Goal: Task Accomplishment & Management: Manage account settings

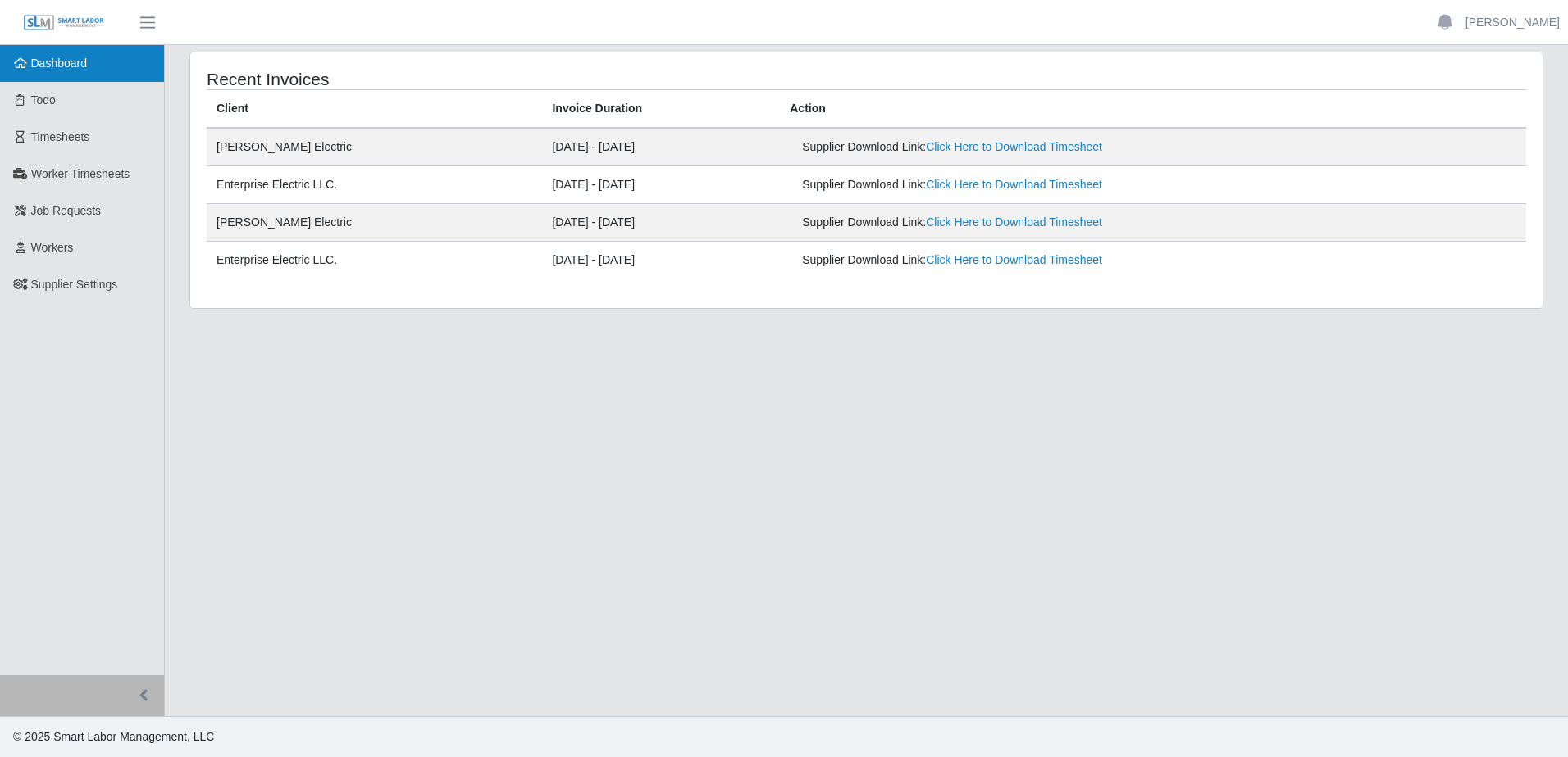
click at [87, 68] on span "Dashboard" at bounding box center [59, 64] width 57 height 14
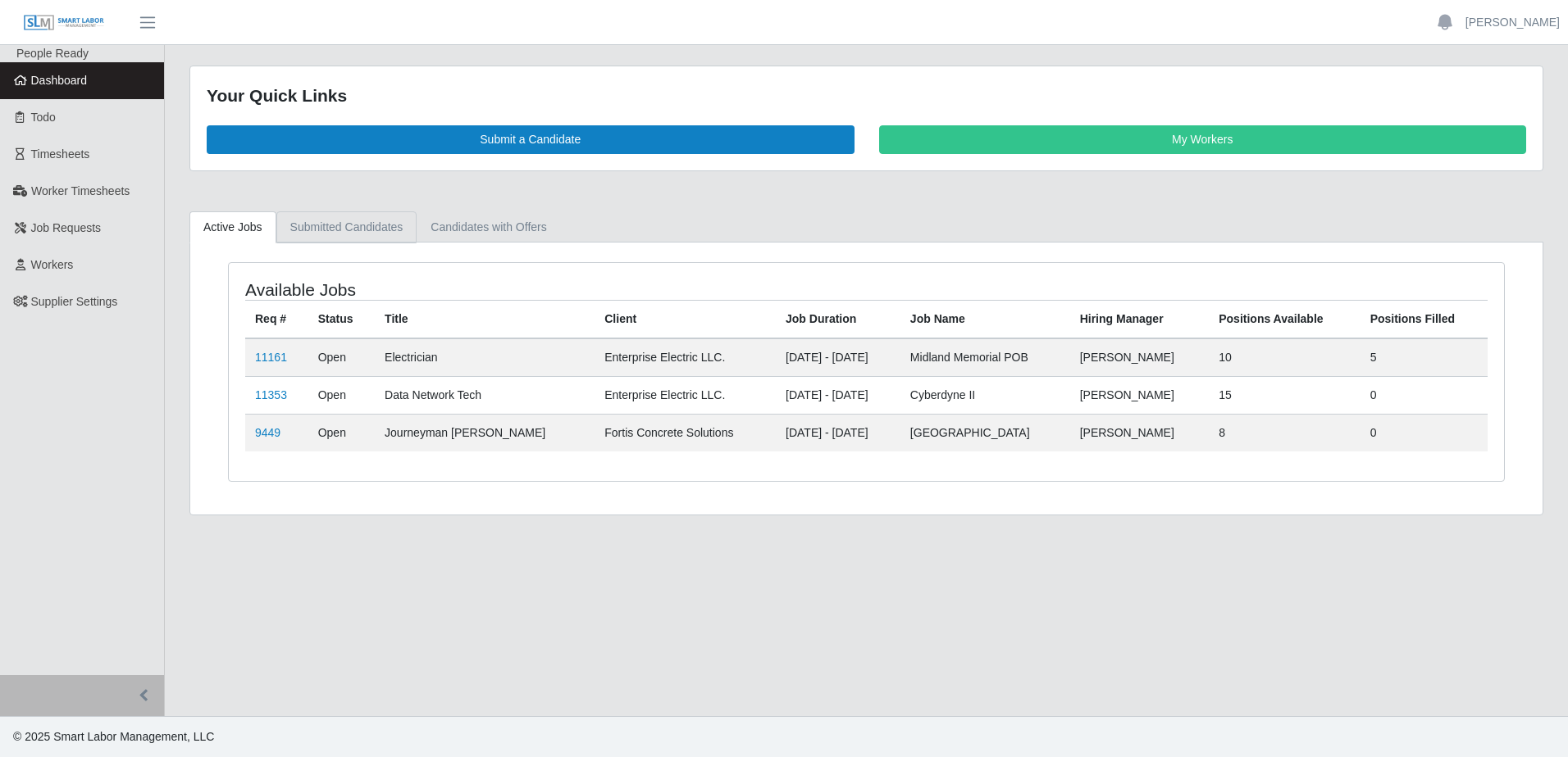
click at [356, 232] on link "Submitted Candidates" at bounding box center [347, 227] width 141 height 32
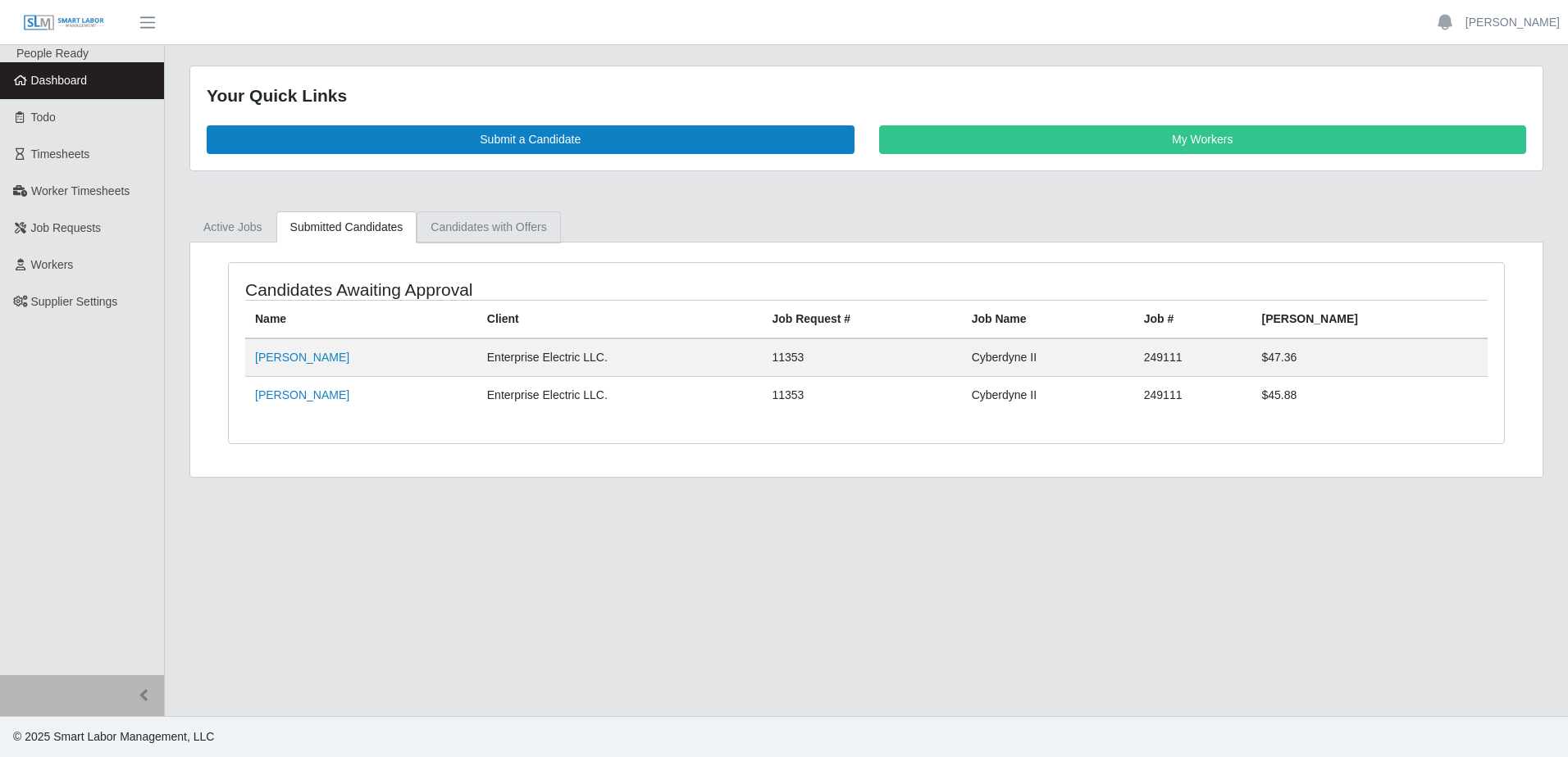
click at [484, 230] on link "Candidates with Offers" at bounding box center [488, 227] width 144 height 32
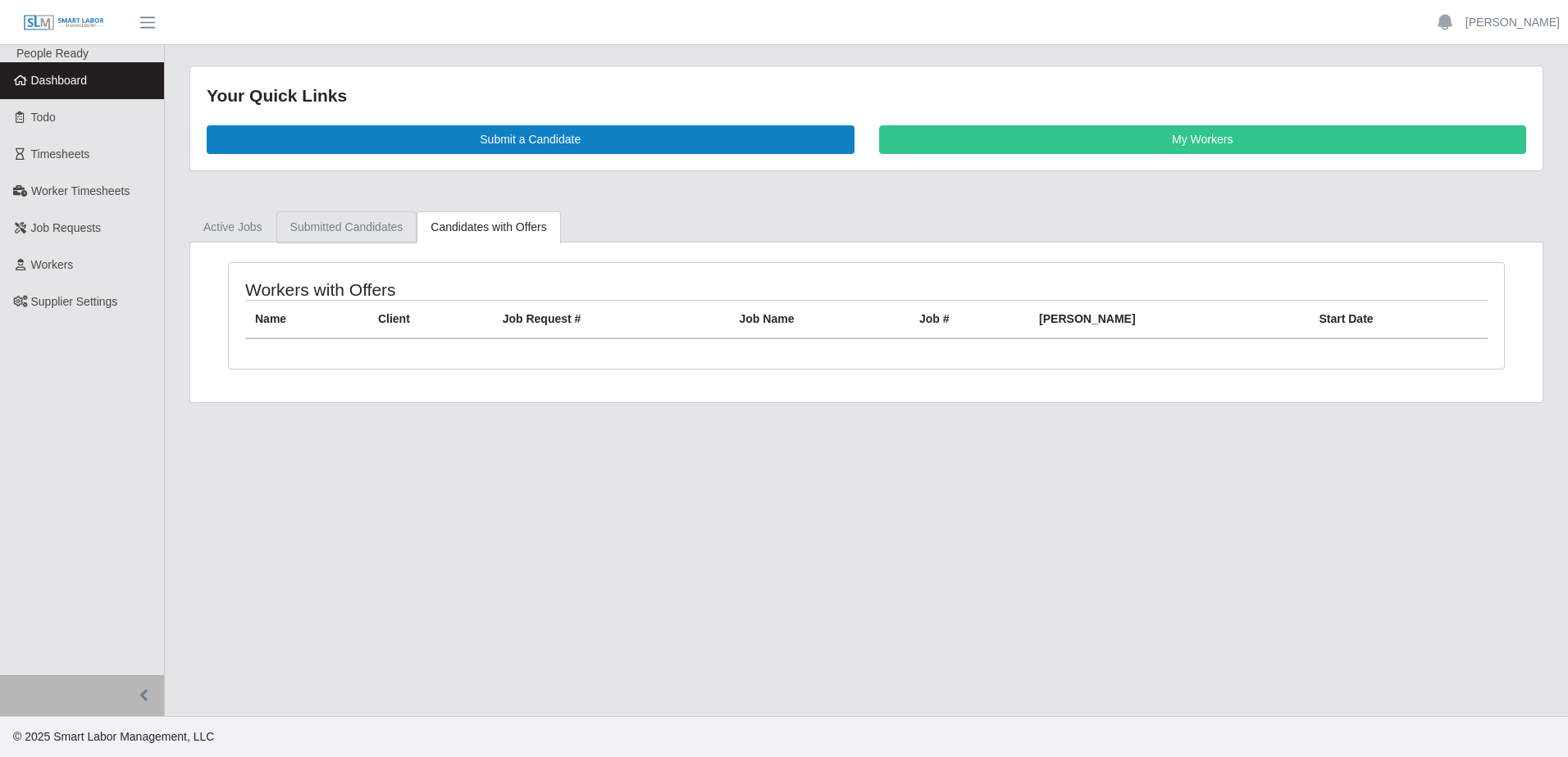
click at [346, 223] on link "Submitted Candidates" at bounding box center [347, 227] width 141 height 32
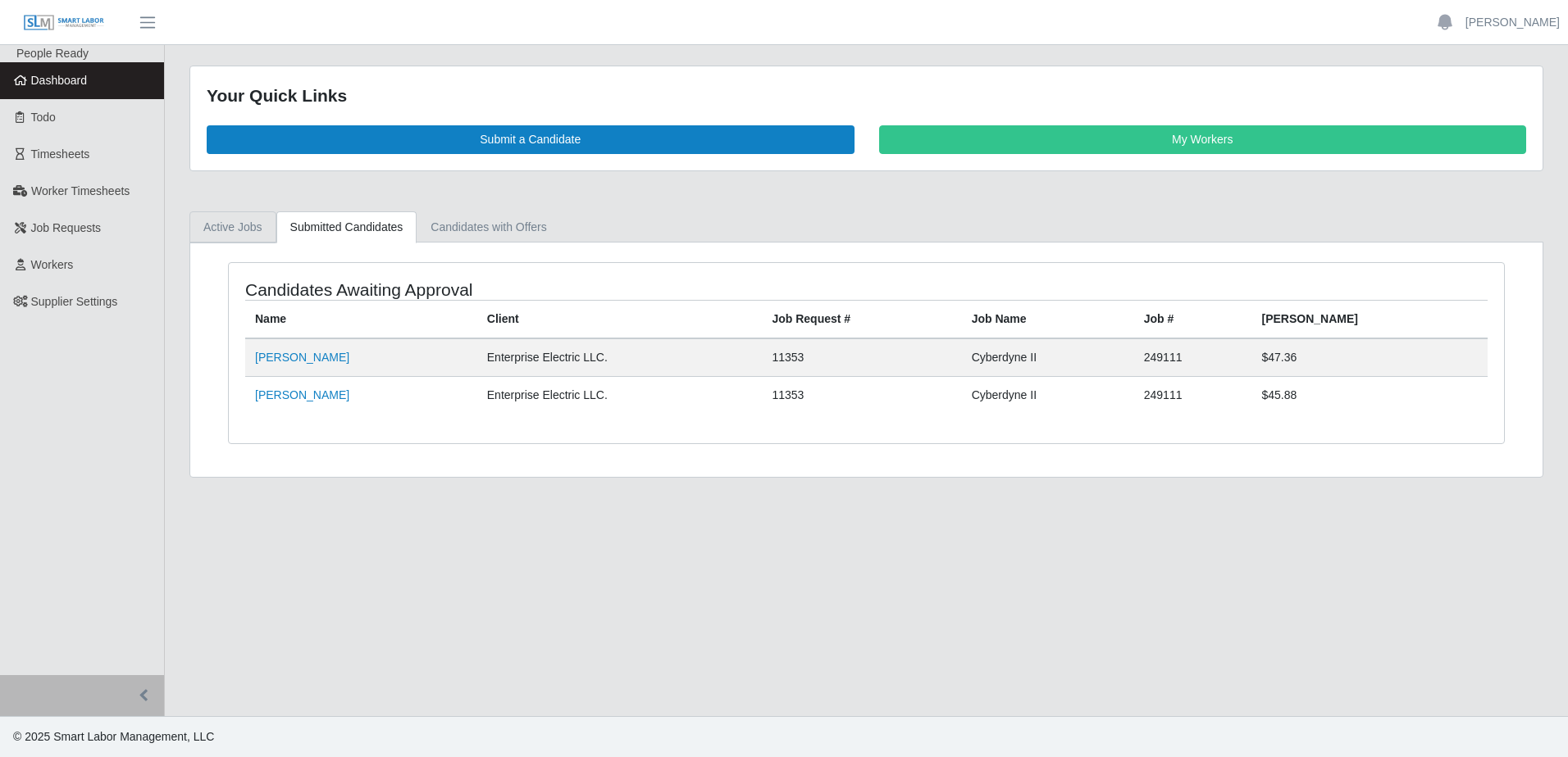
click at [221, 232] on link "Active Jobs" at bounding box center [233, 227] width 87 height 32
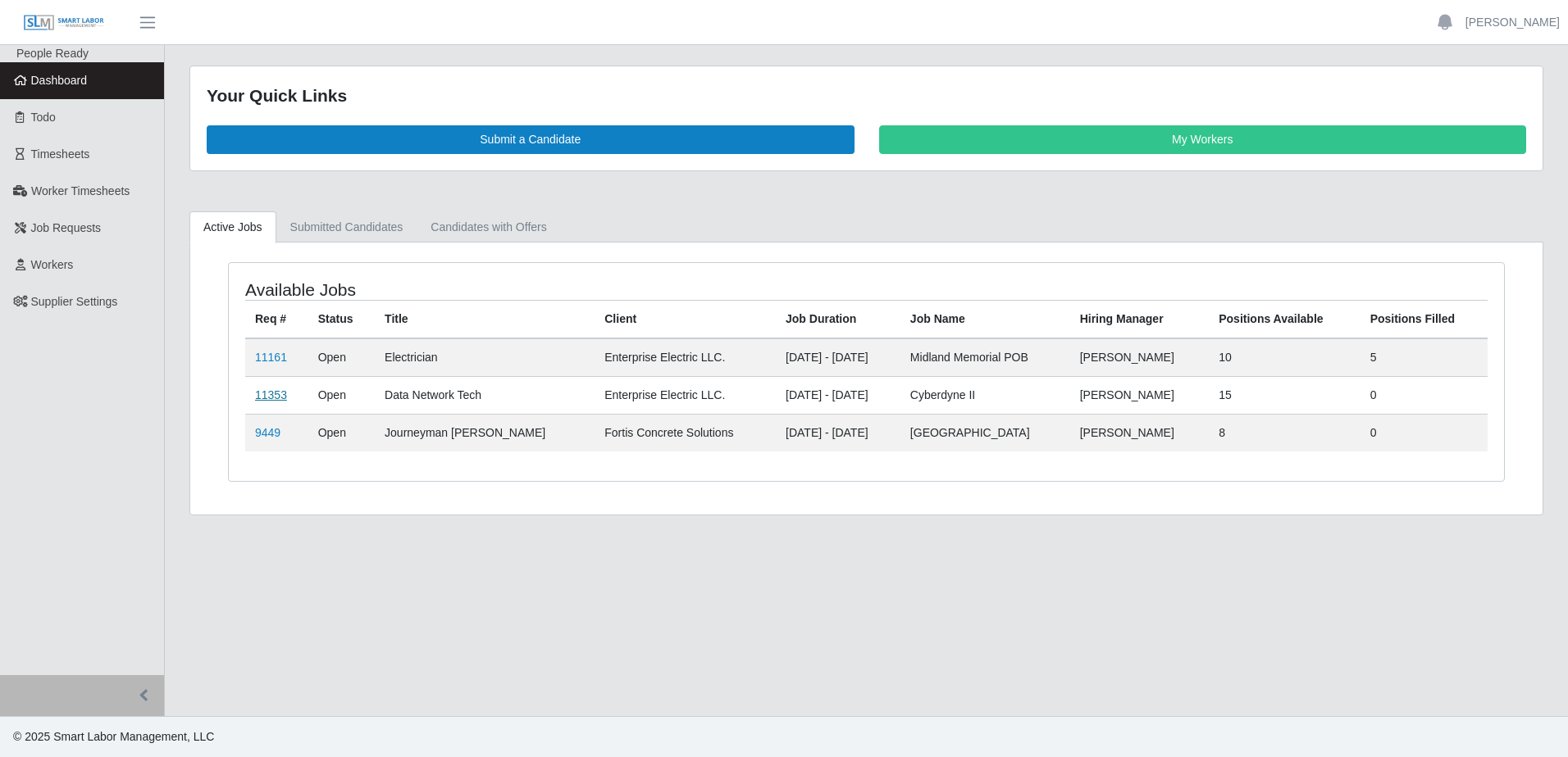
click at [268, 401] on link "11353" at bounding box center [271, 395] width 32 height 14
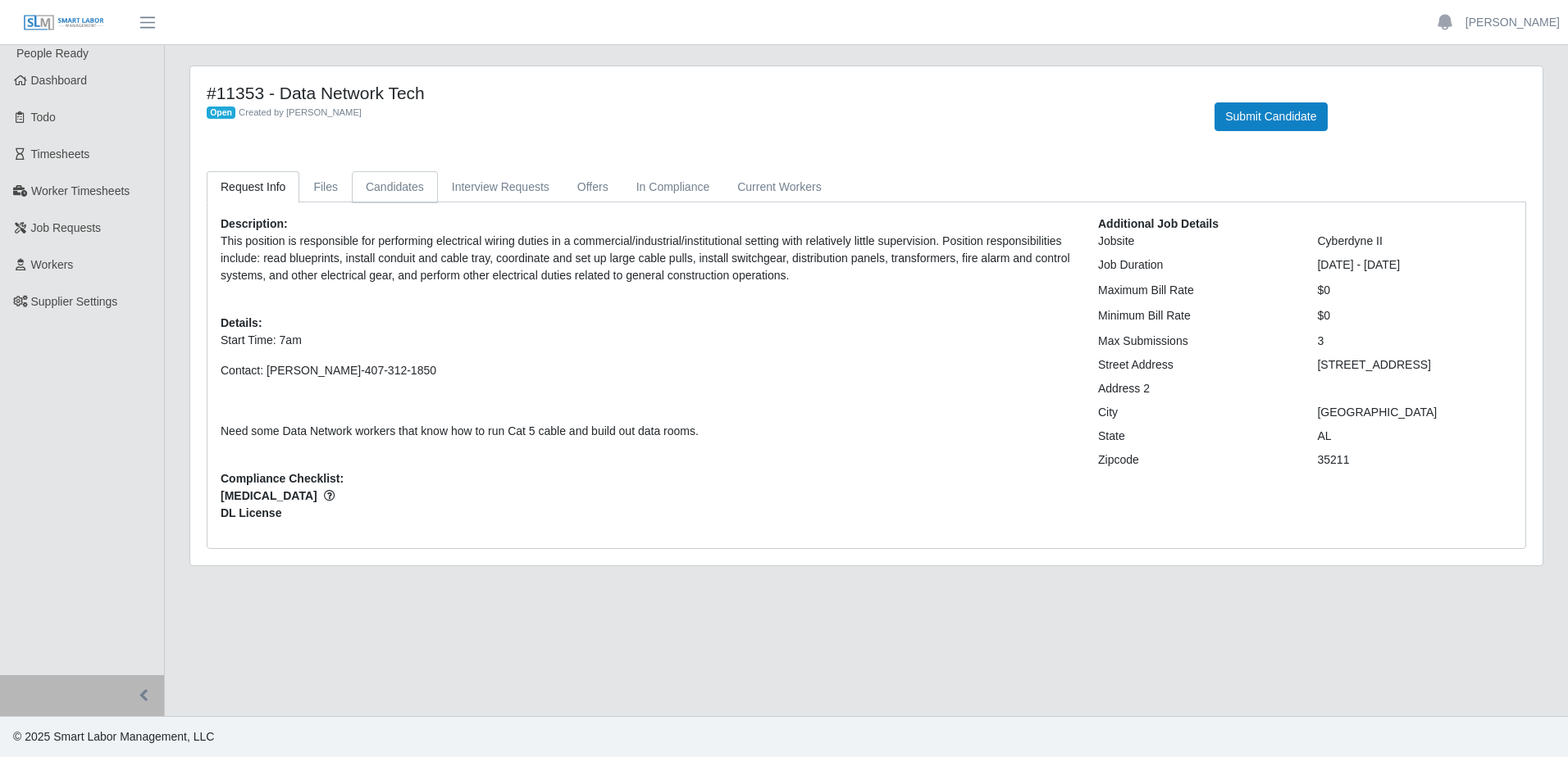
click at [379, 189] on link "Candidates" at bounding box center [394, 186] width 86 height 32
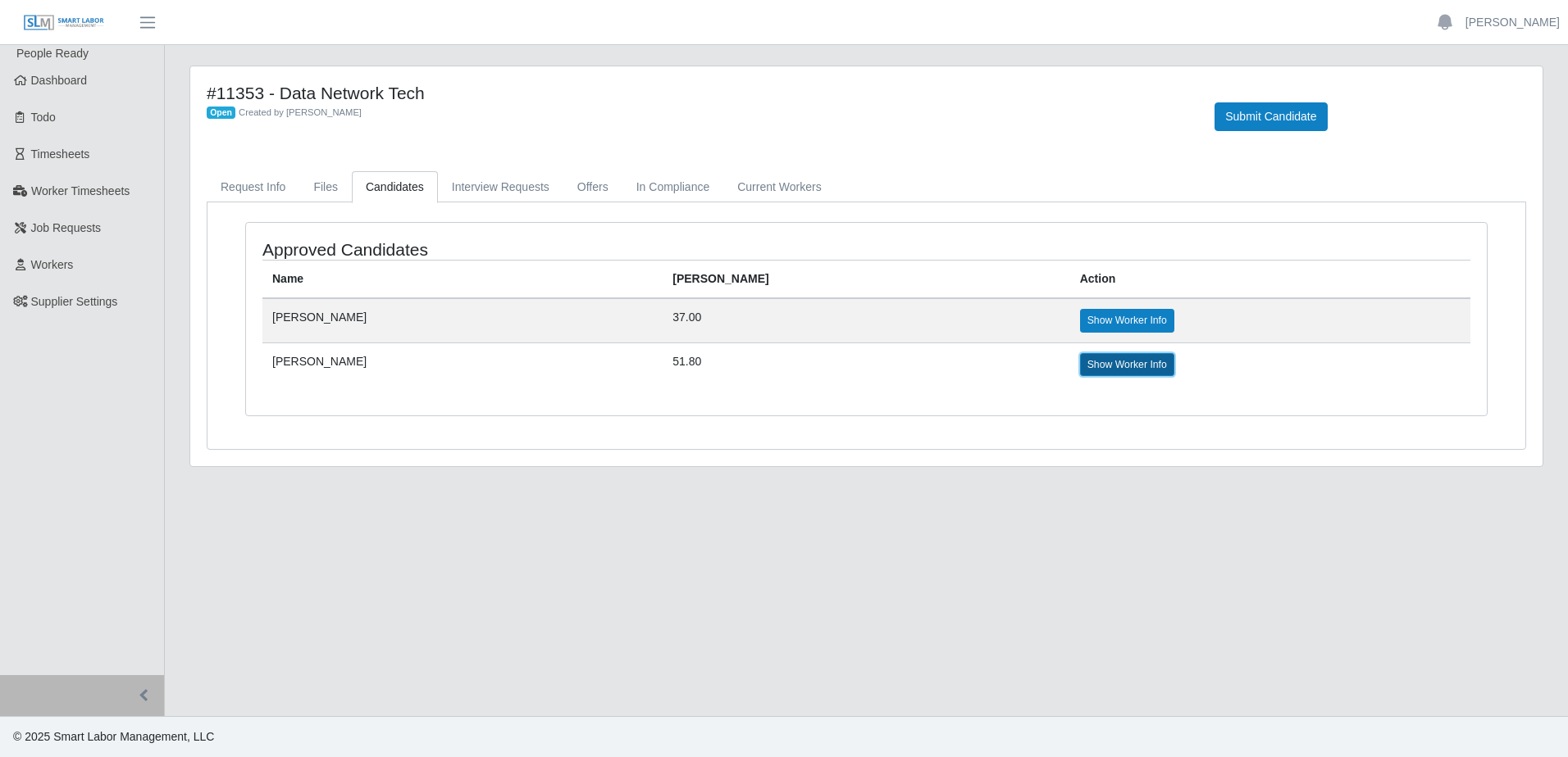
click at [1080, 356] on link "Show Worker Info" at bounding box center [1127, 365] width 95 height 23
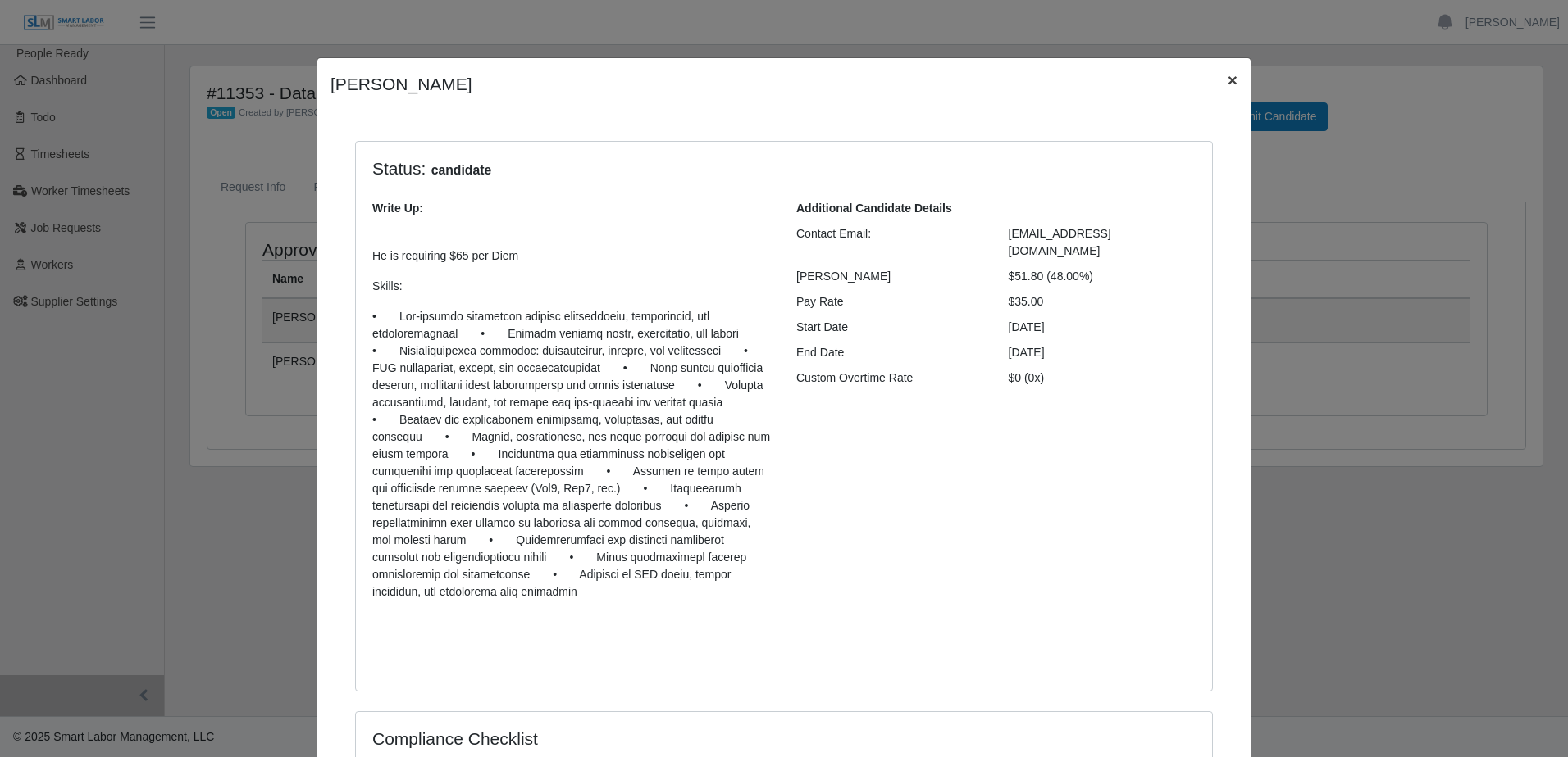
click at [1231, 78] on span "×" at bounding box center [1232, 80] width 10 height 19
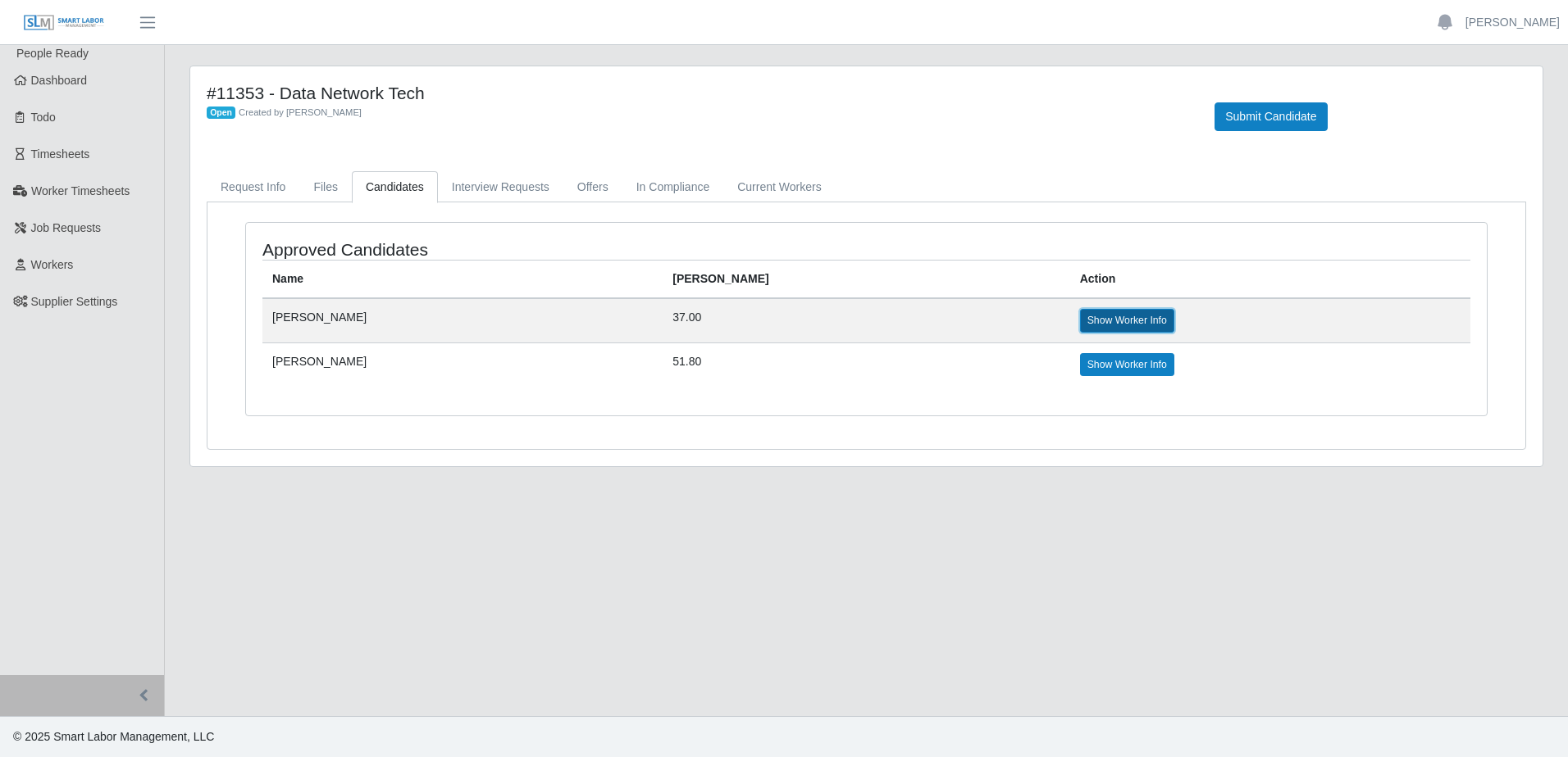
click at [1080, 315] on link "Show Worker Info" at bounding box center [1127, 321] width 95 height 23
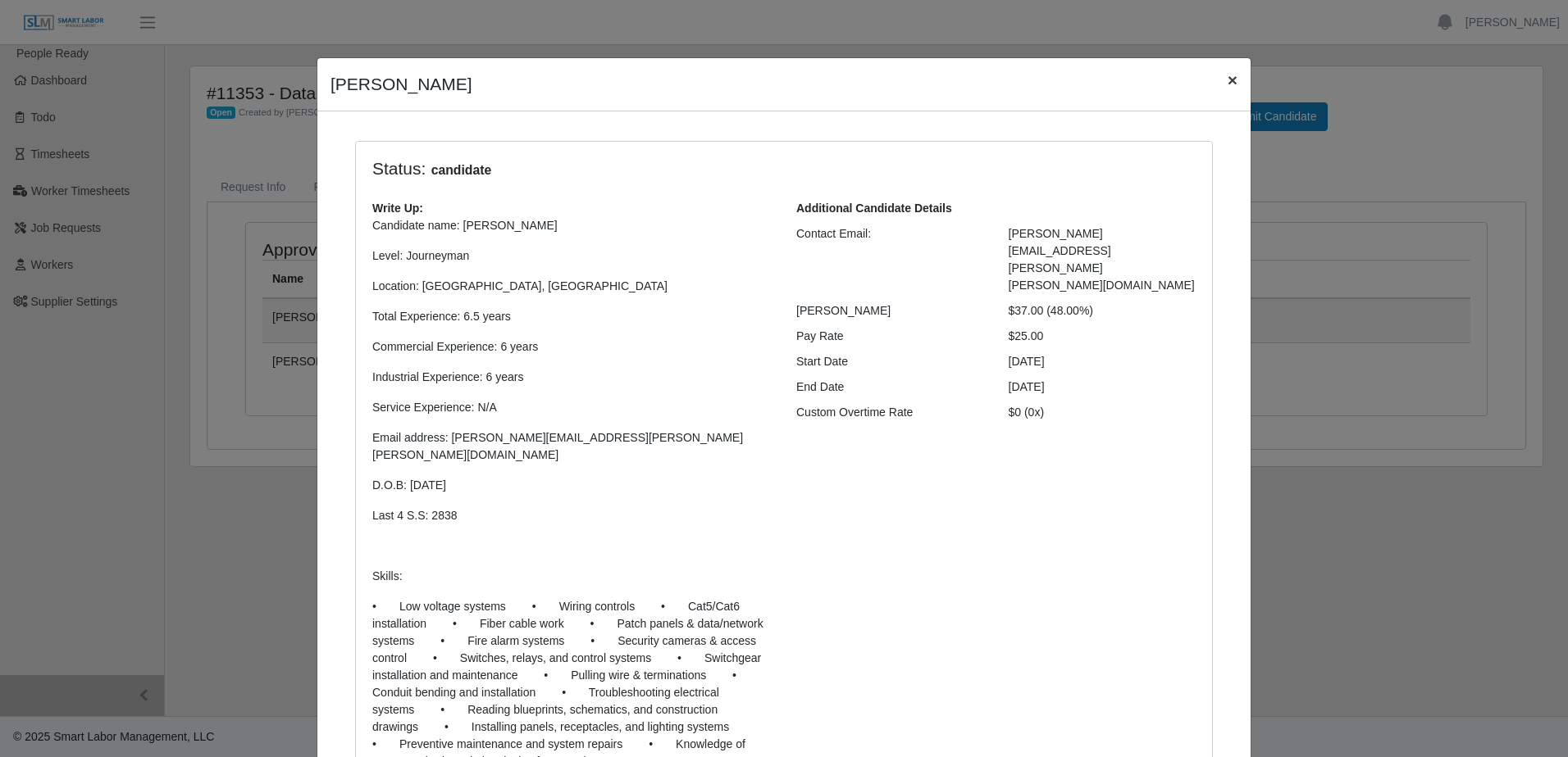
click at [1230, 74] on span "×" at bounding box center [1232, 80] width 10 height 19
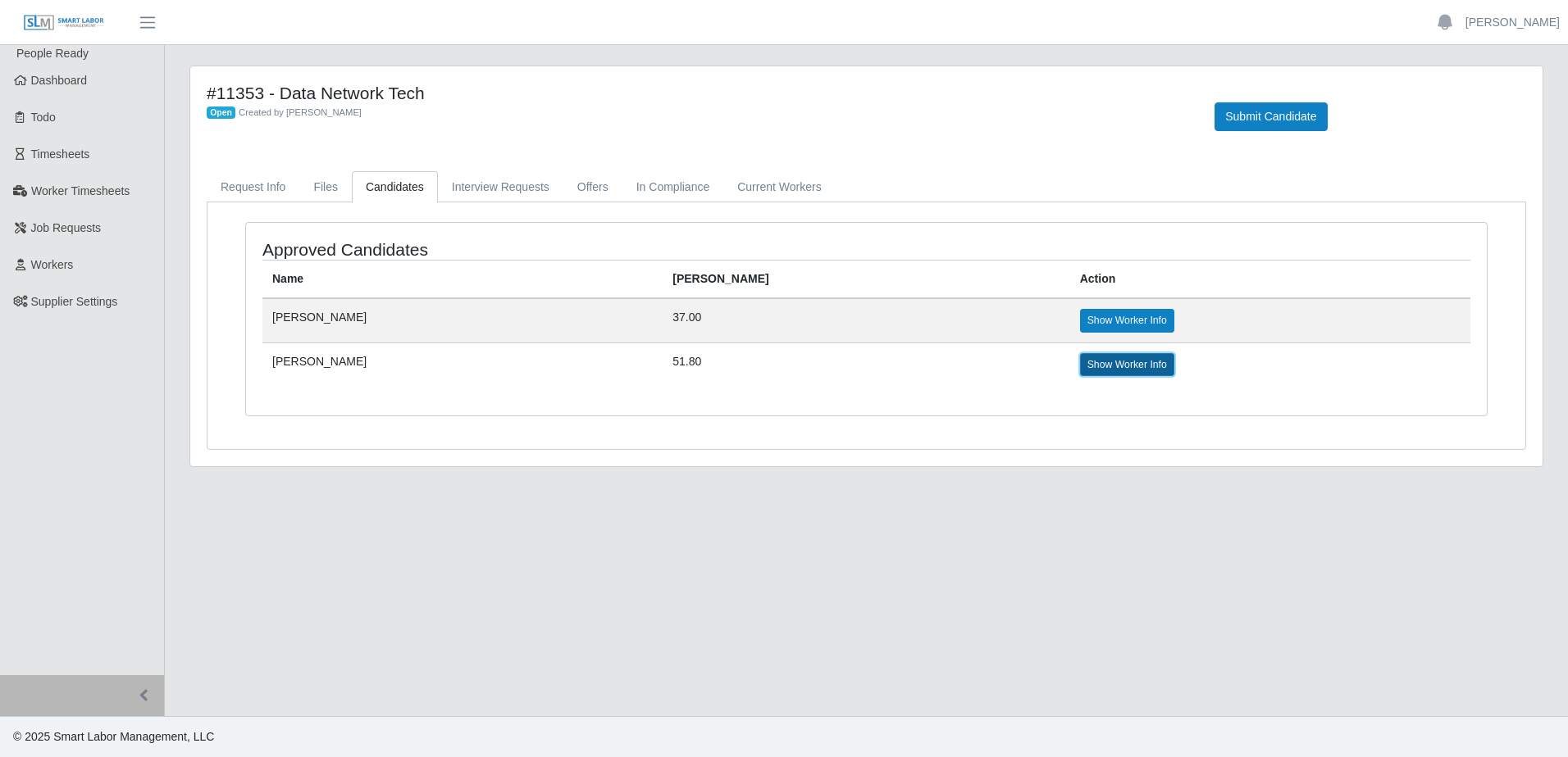
click at [1080, 365] on link "Show Worker Info" at bounding box center [1127, 365] width 95 height 23
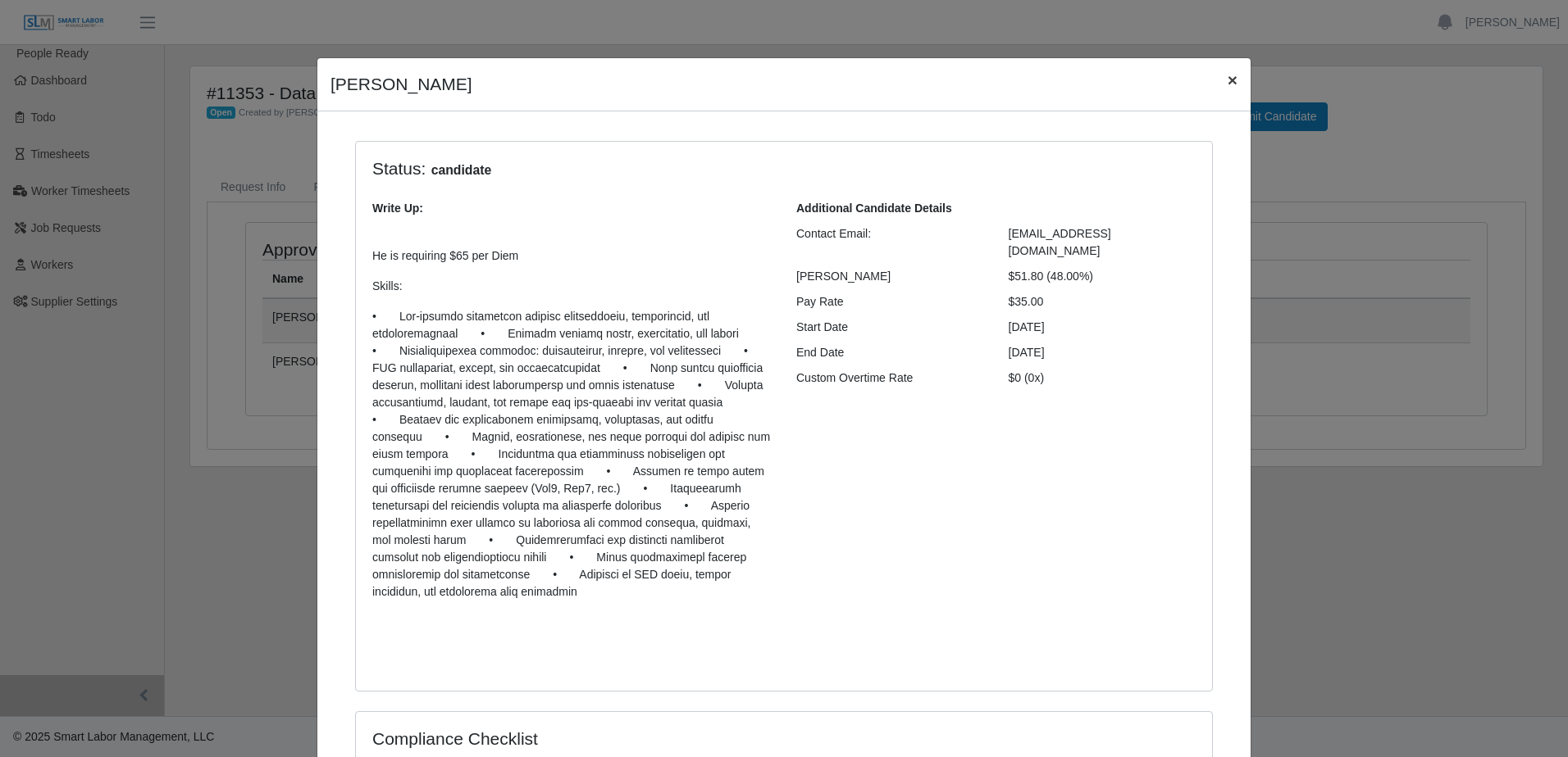
click at [1227, 89] on span "×" at bounding box center [1232, 80] width 10 height 19
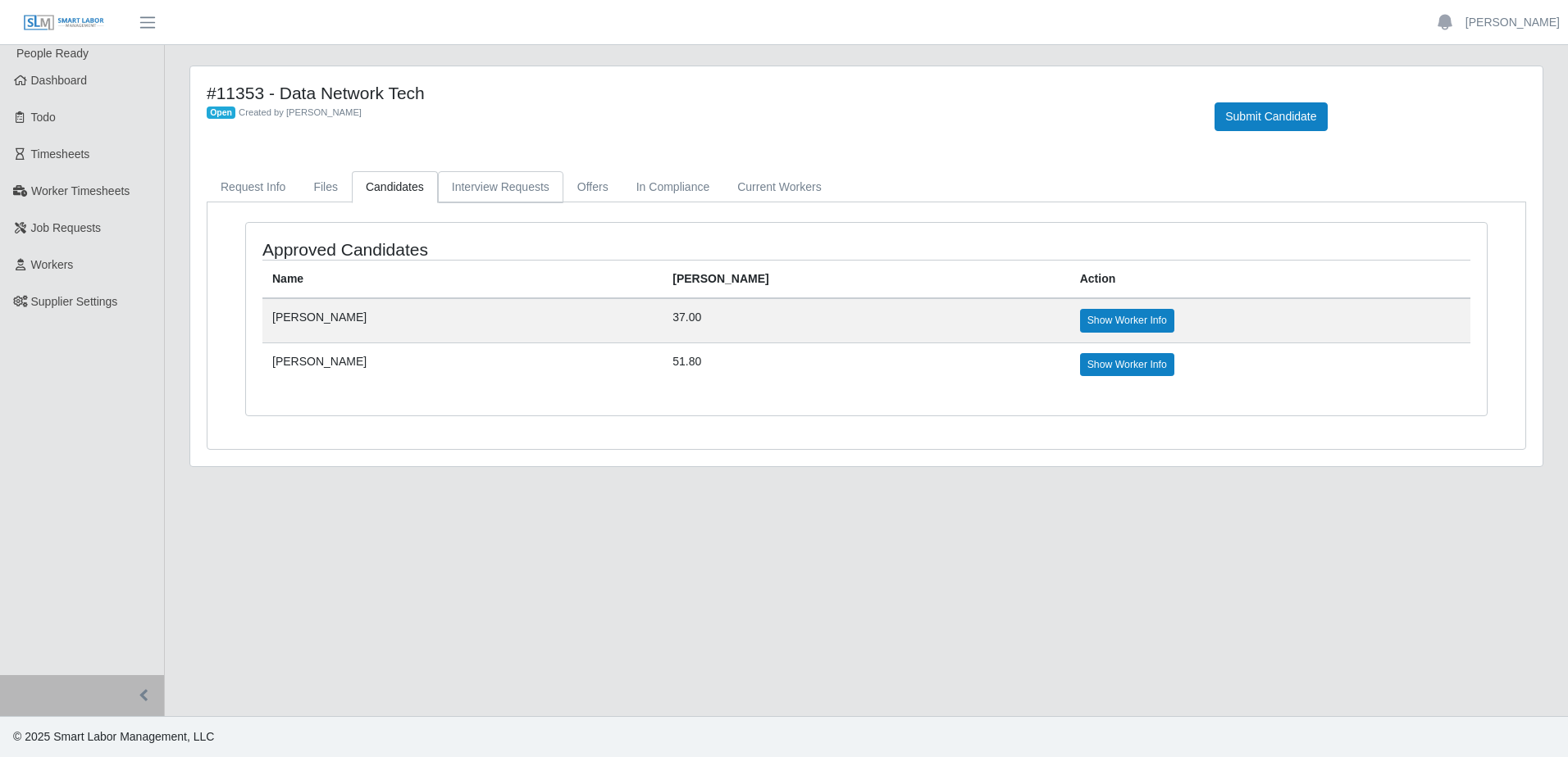
click at [521, 187] on link "Interview Requests" at bounding box center [500, 186] width 126 height 32
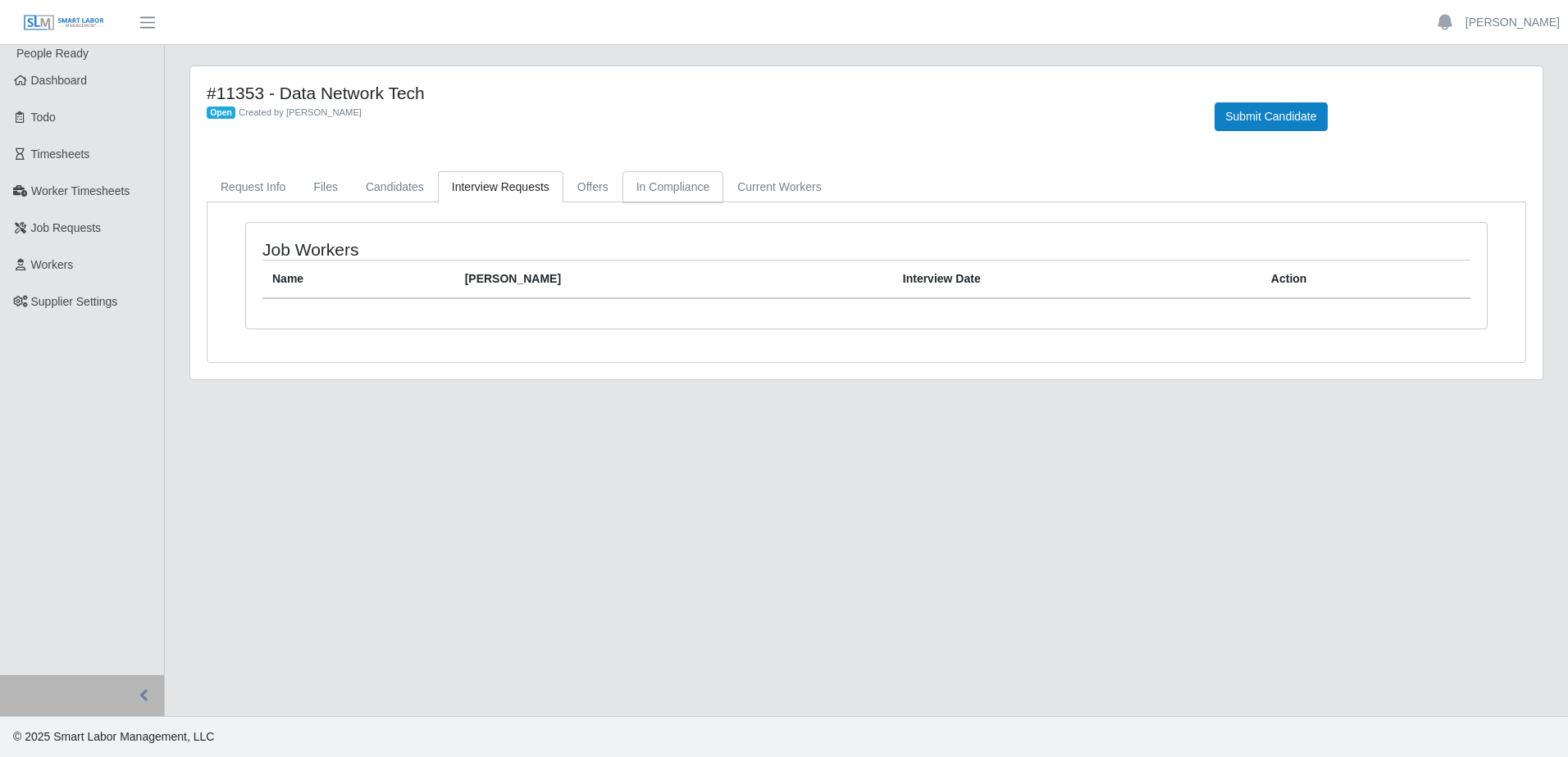
click at [673, 194] on link "In Compliance" at bounding box center [672, 186] width 101 height 32
drag, startPoint x: 785, startPoint y: 198, endPoint x: 686, endPoint y: 205, distance: 99.2
click at [783, 199] on link "Current Workers" at bounding box center [779, 186] width 111 height 32
click at [247, 188] on link "Request Info" at bounding box center [253, 186] width 93 height 32
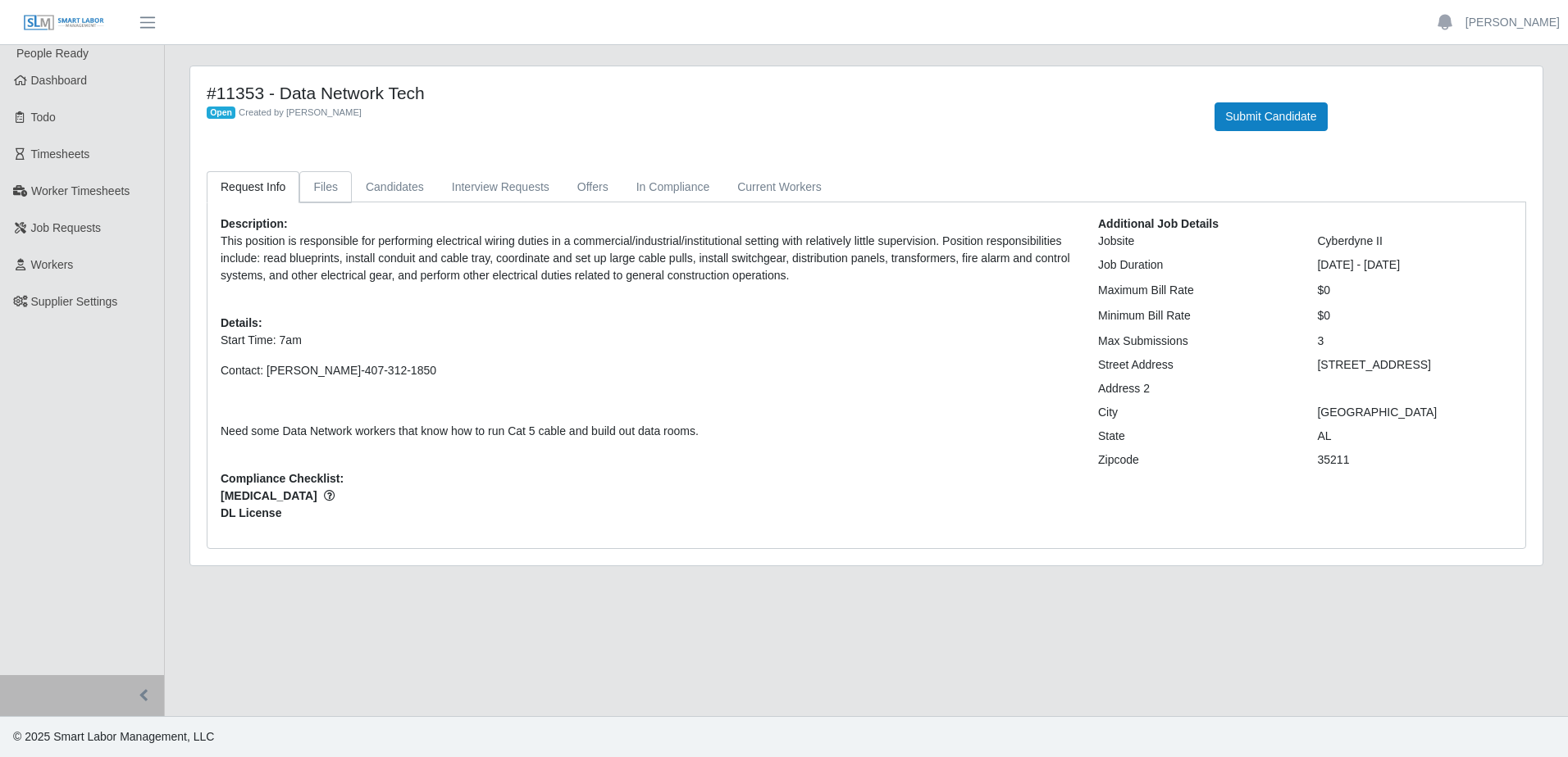
click at [314, 201] on link "Files" at bounding box center [326, 186] width 52 height 32
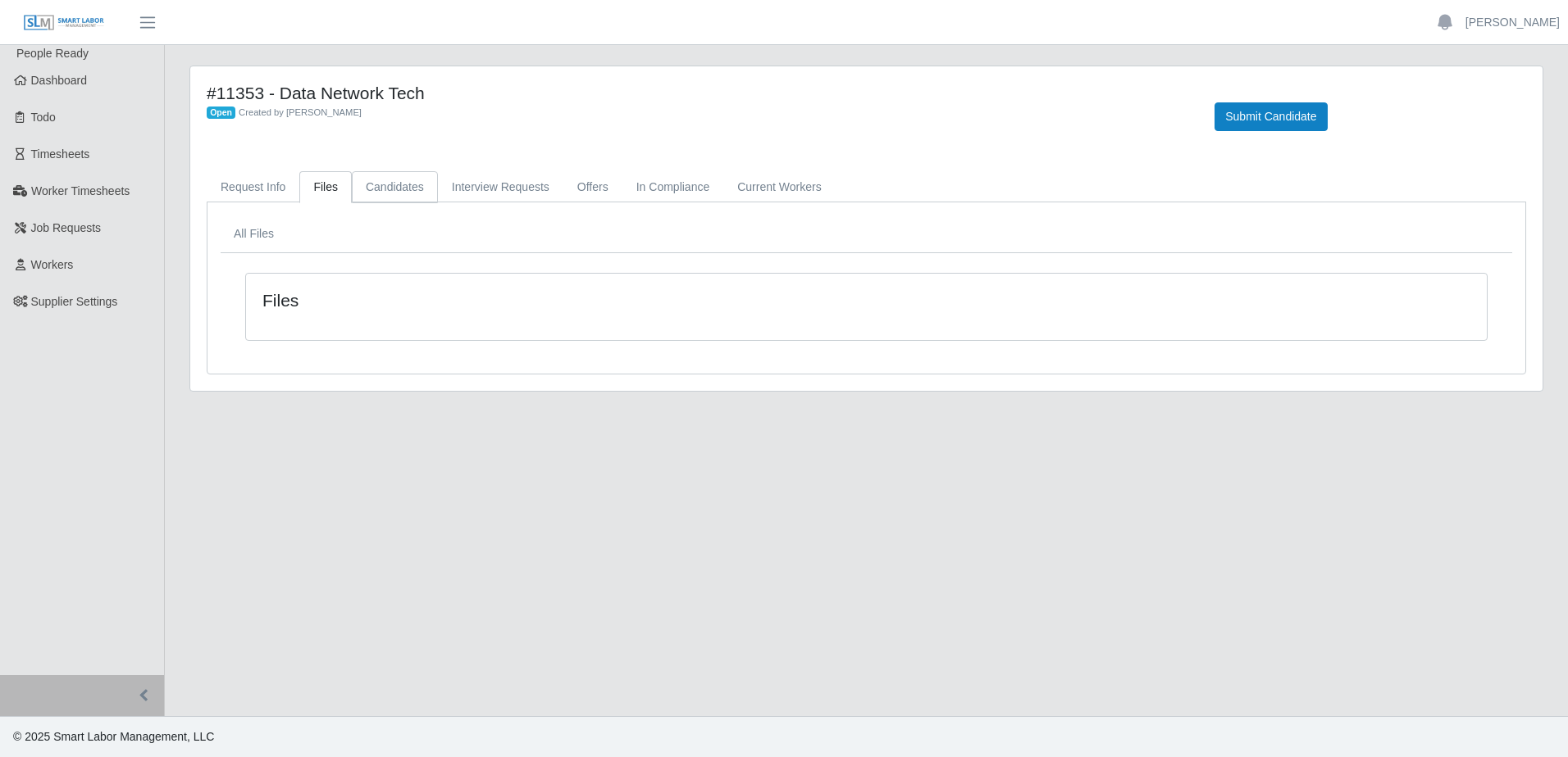
click at [412, 200] on link "Candidates" at bounding box center [394, 186] width 86 height 32
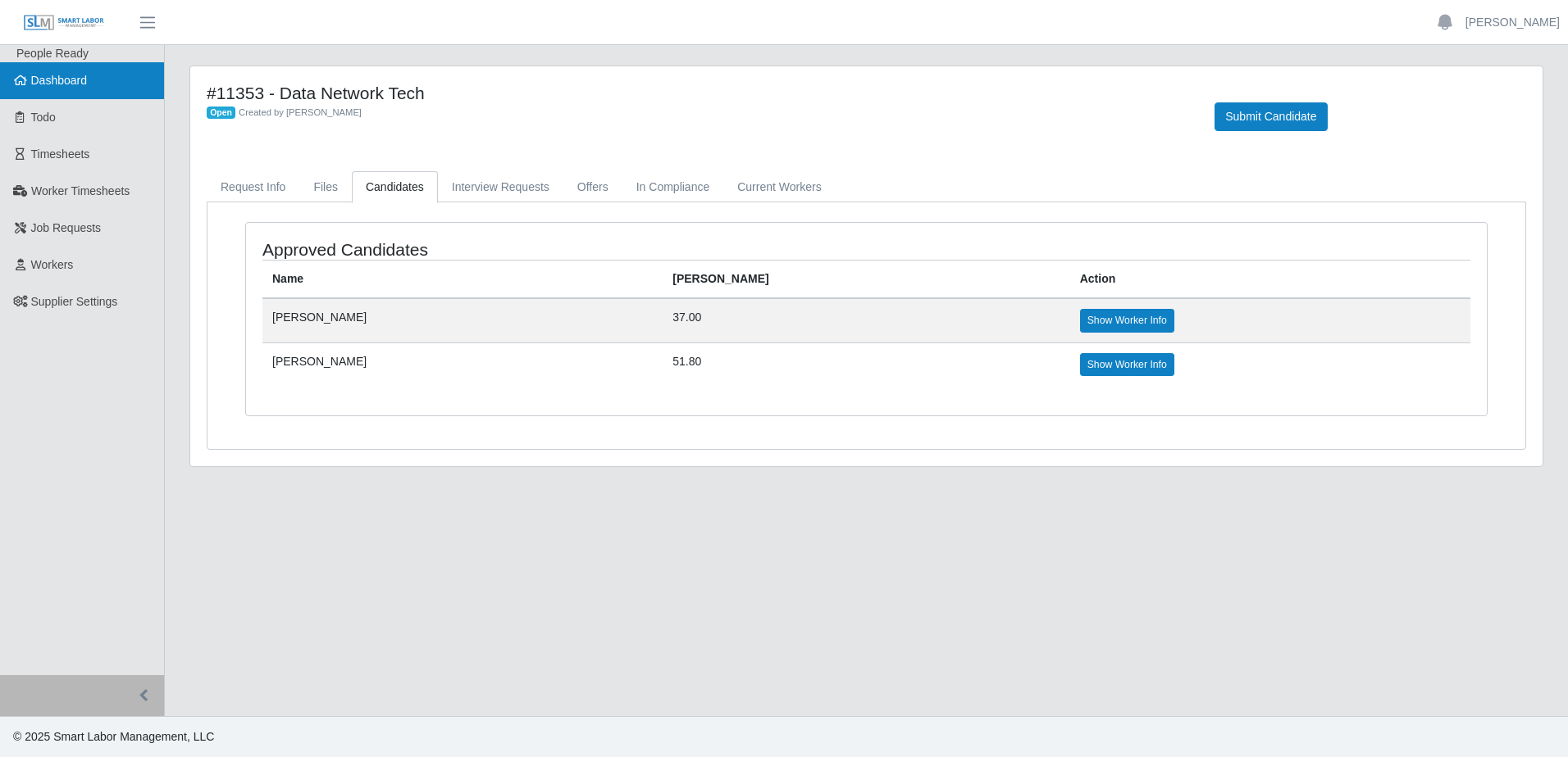
click at [26, 79] on icon at bounding box center [20, 80] width 14 height 12
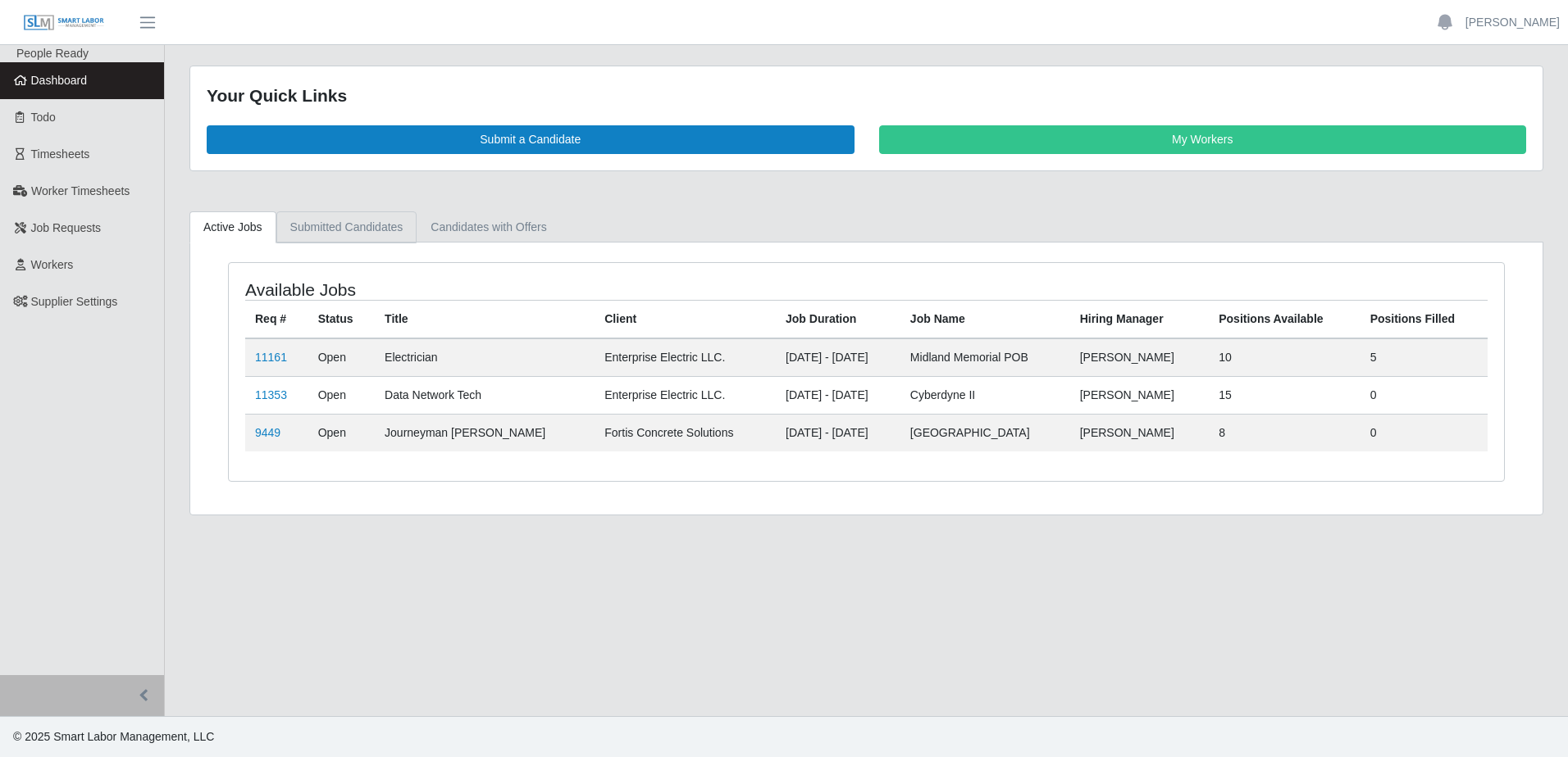
click at [318, 241] on link "Submitted Candidates" at bounding box center [347, 227] width 141 height 32
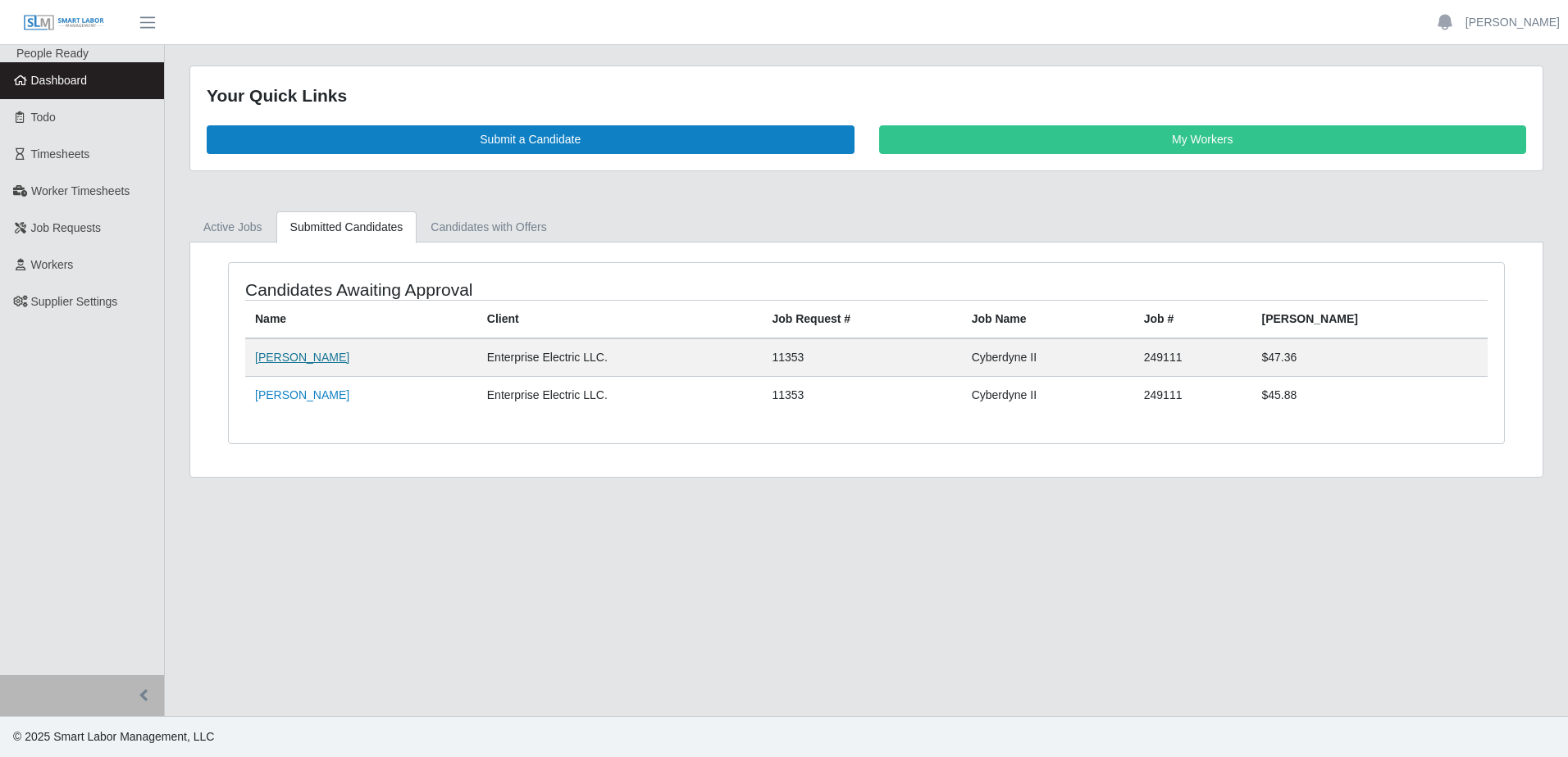
click at [282, 365] on td "[PERSON_NAME]" at bounding box center [361, 357] width 232 height 39
click at [281, 360] on link "[PERSON_NAME]" at bounding box center [302, 357] width 95 height 14
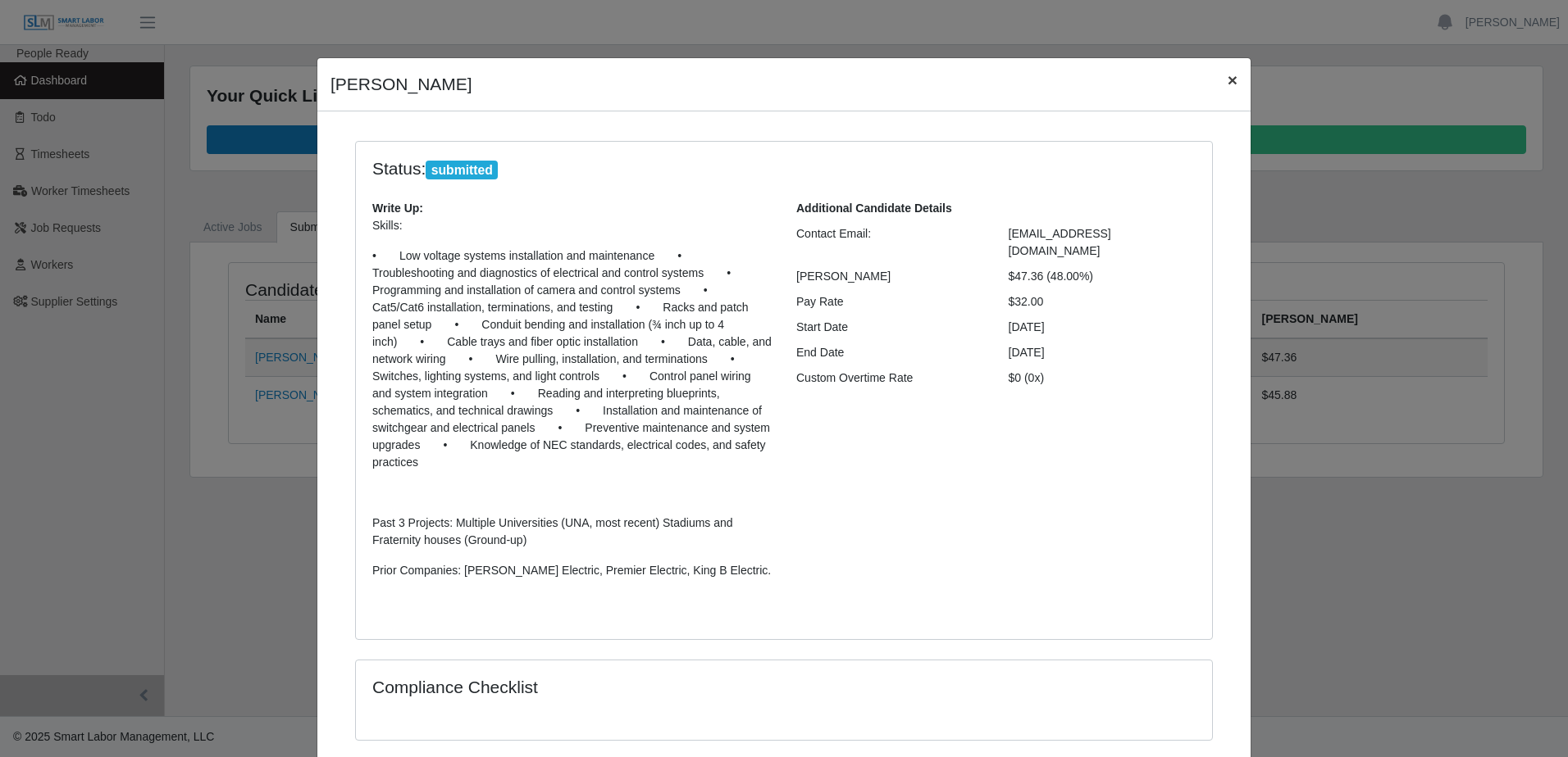
click at [1229, 86] on span "×" at bounding box center [1232, 80] width 10 height 19
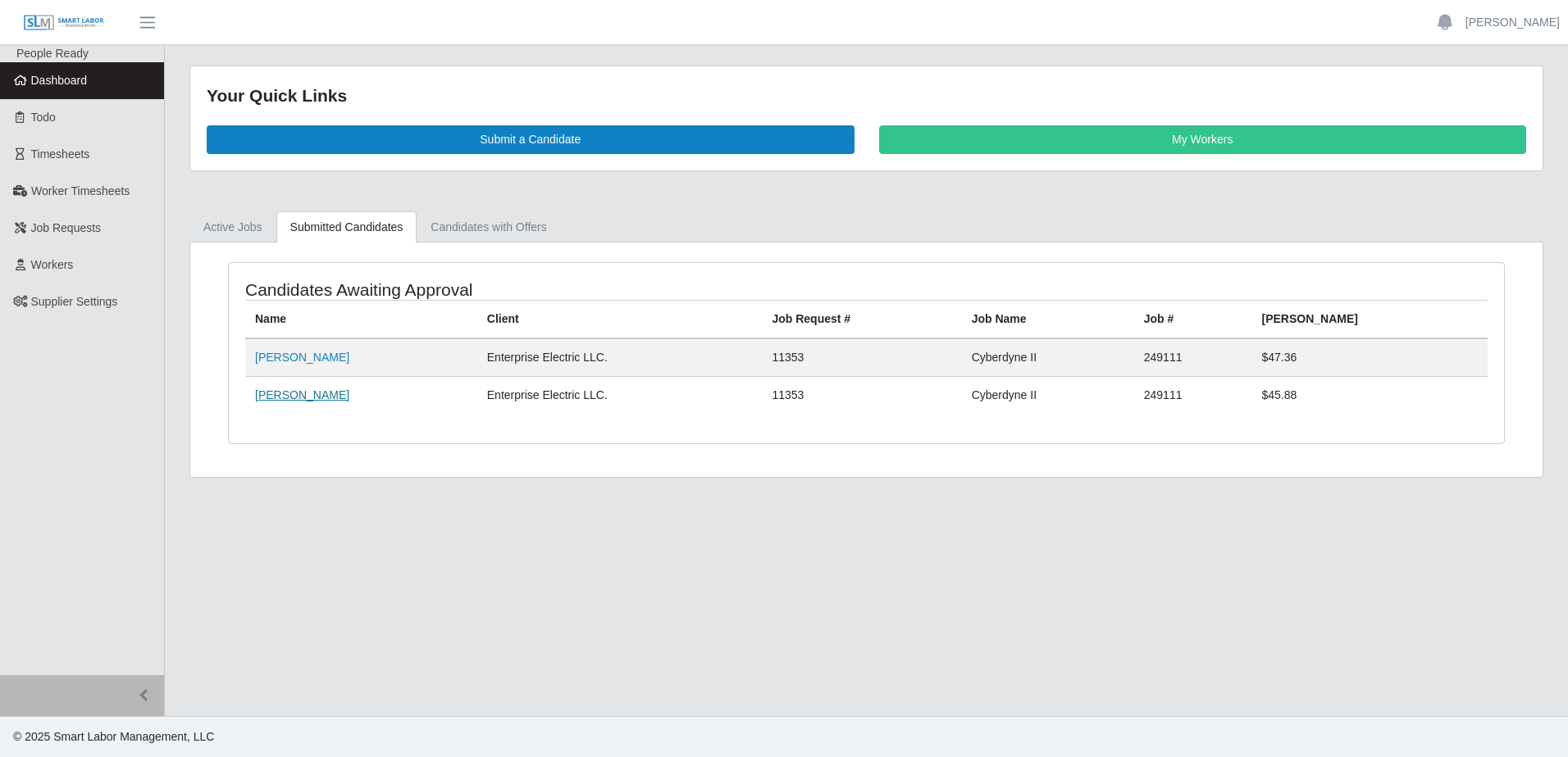
click at [309, 397] on link "Christopher Smith" at bounding box center [302, 395] width 95 height 14
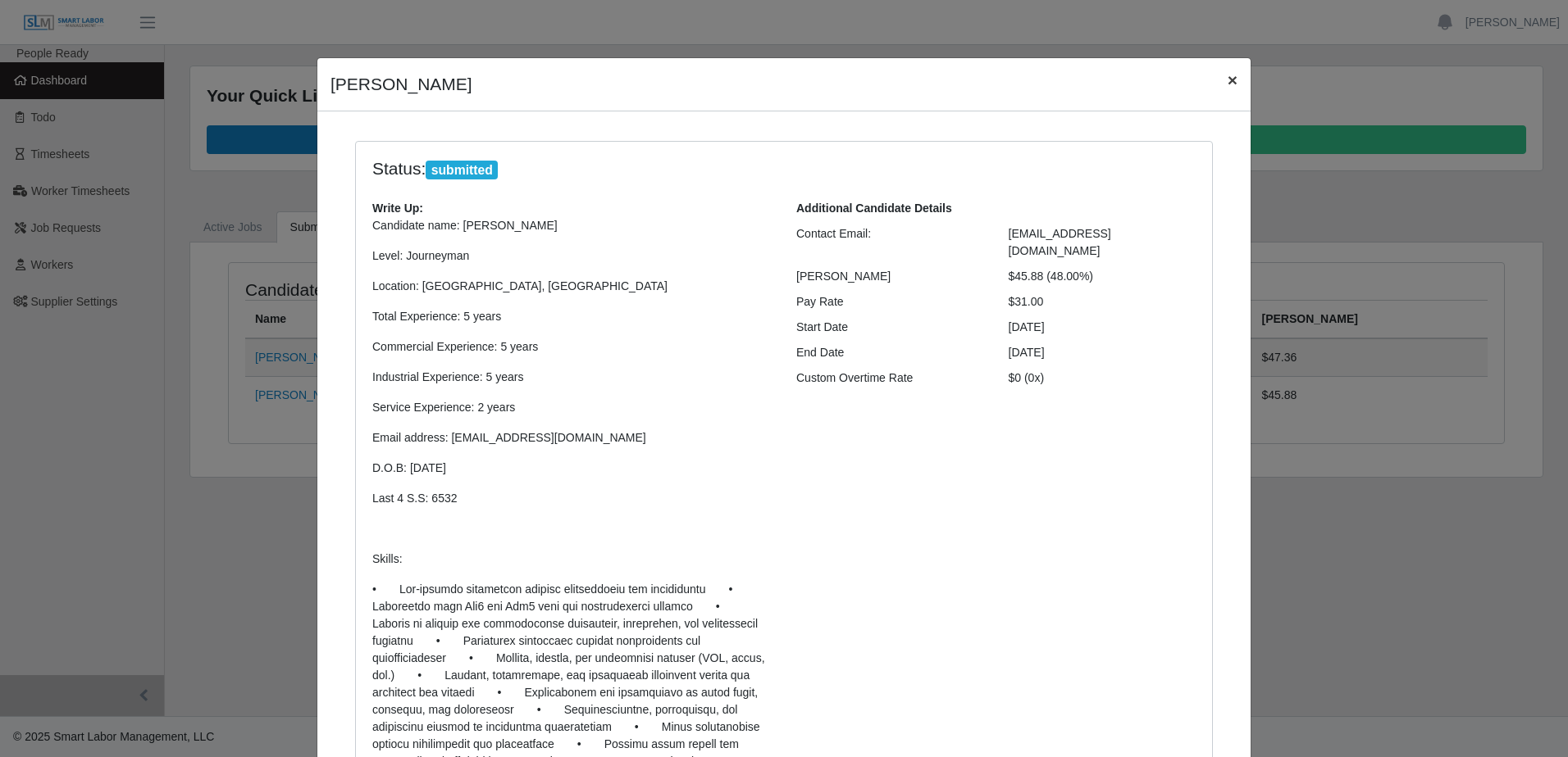
click at [1231, 87] on span "×" at bounding box center [1232, 80] width 10 height 19
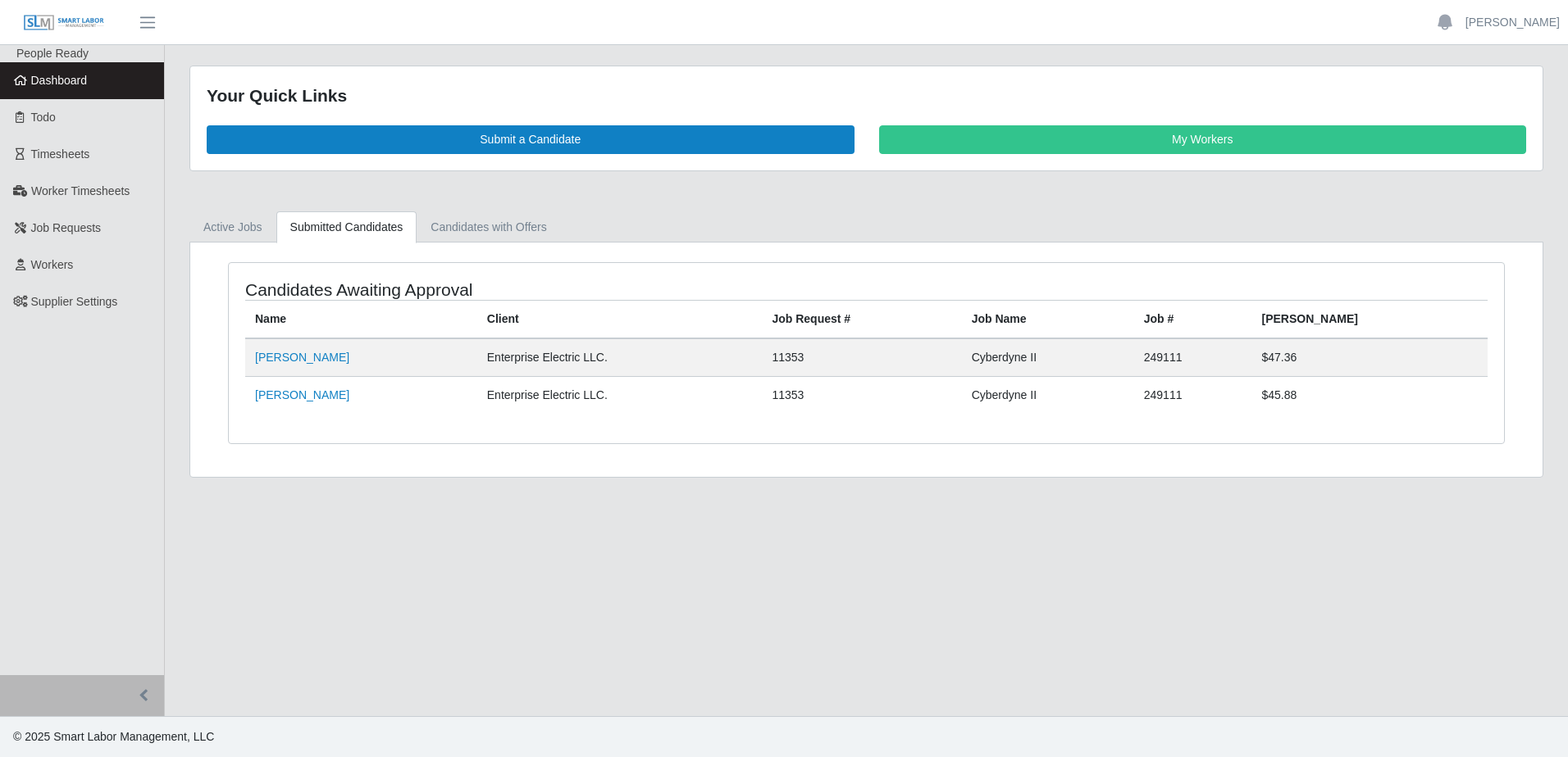
click at [49, 91] on link "Dashboard" at bounding box center [82, 80] width 164 height 37
